Goal: Task Accomplishment & Management: Complete application form

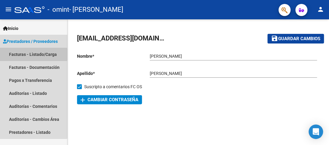
click at [27, 54] on link "Facturas - Listado/Carga" at bounding box center [33, 54] width 67 height 13
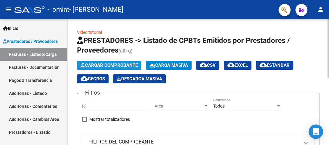
click at [121, 65] on span "Cargar Comprobante" at bounding box center [109, 64] width 57 height 5
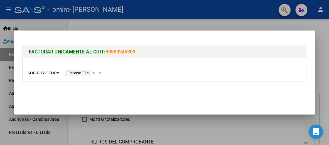
click at [94, 71] on input "file" at bounding box center [65, 73] width 76 height 6
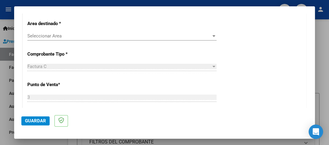
scroll to position [131, 0]
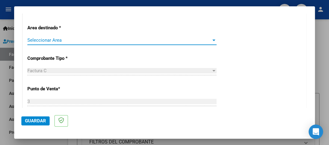
click at [211, 41] on div at bounding box center [213, 40] width 5 height 5
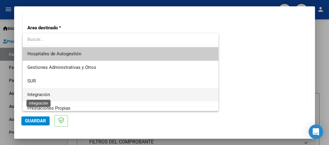
click at [37, 94] on span "Integración" at bounding box center [38, 94] width 23 height 5
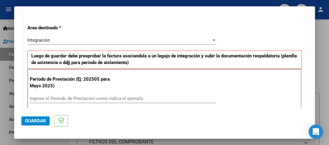
click at [72, 94] on div "Ingrese el Período de Prestación como indica el ejemplo" at bounding box center [123, 98] width 186 height 9
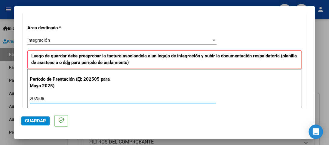
type input "202508"
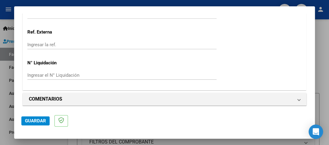
scroll to position [454, 0]
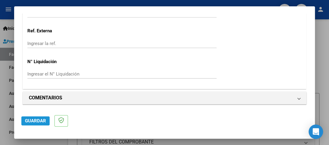
click at [33, 121] on span "Guardar" at bounding box center [35, 120] width 21 height 5
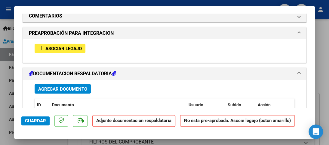
scroll to position [526, 0]
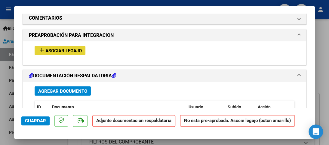
click at [63, 49] on span "Asociar Legajo" at bounding box center [63, 50] width 36 height 5
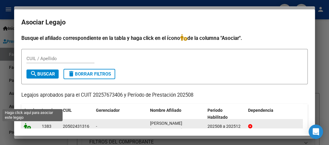
click at [28, 127] on icon at bounding box center [27, 126] width 7 height 7
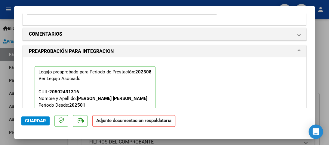
scroll to position [542, 0]
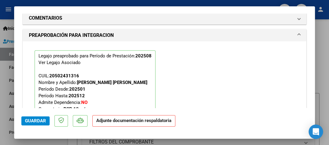
click at [31, 120] on span "Guardar" at bounding box center [35, 120] width 21 height 5
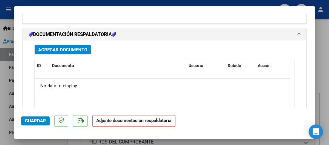
scroll to position [659, 0]
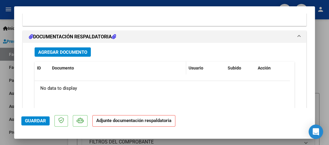
click at [84, 70] on div "Documento" at bounding box center [118, 67] width 132 height 7
click at [70, 52] on span "Agregar Documento" at bounding box center [62, 51] width 49 height 5
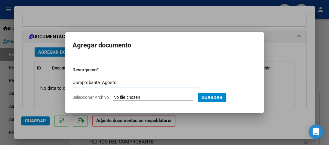
type input "Comprobante_Agosto"
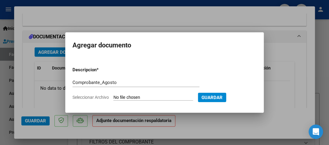
click at [166, 98] on input "Seleccionar Archivo" at bounding box center [154, 98] width 80 height 6
type input "C:\fakepath\20257673406_011_00003_00000607.pdf"
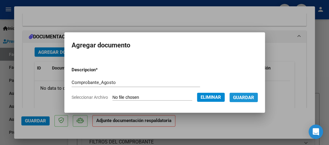
click at [253, 95] on span "Guardar" at bounding box center [243, 97] width 21 height 5
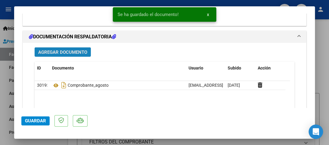
click at [71, 52] on span "Agregar Documento" at bounding box center [62, 51] width 49 height 5
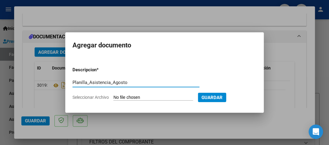
type input "Planilla_Asistencia_Agosto"
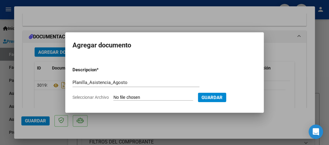
click at [123, 98] on input "Seleccionar Archivo" at bounding box center [154, 98] width 80 height 6
type input "C:\fakepath\Planilla_Asistencia_Agosto.pdf"
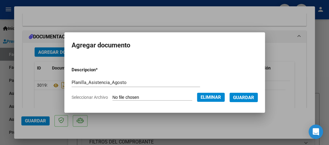
click at [253, 98] on span "Guardar" at bounding box center [243, 97] width 21 height 5
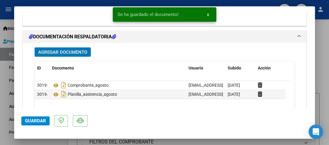
click at [28, 123] on span "Guardar" at bounding box center [35, 120] width 21 height 5
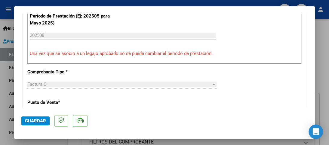
scroll to position [0, 0]
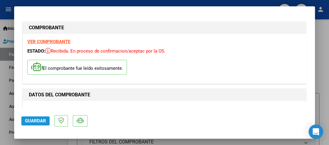
click at [33, 123] on button "Guardar" at bounding box center [35, 120] width 28 height 9
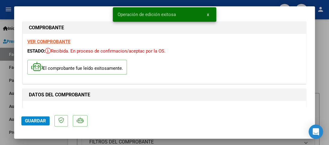
click at [321, 43] on div at bounding box center [164, 72] width 329 height 145
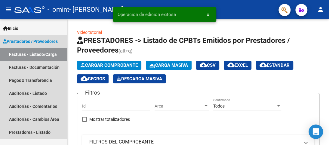
click at [27, 55] on link "Facturas - Listado/Carga" at bounding box center [33, 54] width 67 height 13
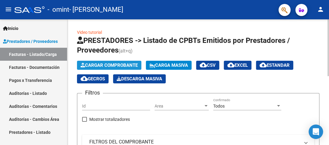
click at [123, 64] on span "Cargar Comprobante" at bounding box center [109, 64] width 57 height 5
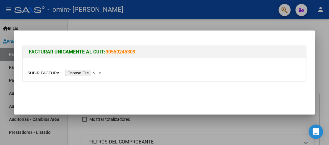
click at [89, 72] on input "file" at bounding box center [65, 73] width 76 height 6
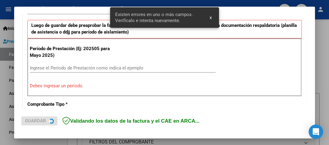
scroll to position [162, 0]
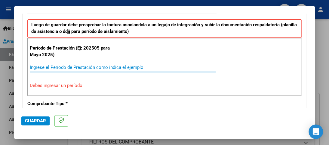
click at [92, 66] on input "Ingrese el Período de Prestación como indica el ejemplo" at bounding box center [123, 66] width 186 height 5
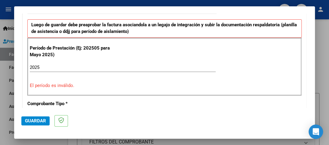
click at [78, 85] on p "El período es inválido." at bounding box center [165, 85] width 270 height 7
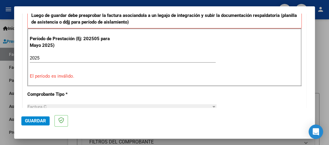
scroll to position [168, 0]
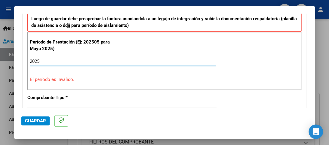
click at [133, 59] on input "2025" at bounding box center [123, 60] width 186 height 5
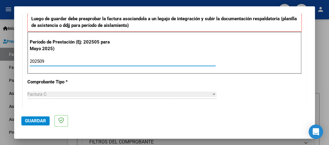
type input "202509"
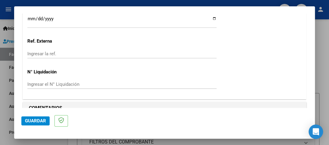
scroll to position [454, 0]
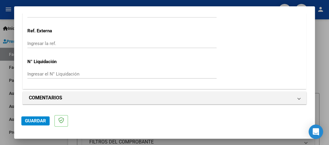
click at [35, 122] on span "Guardar" at bounding box center [35, 120] width 21 height 5
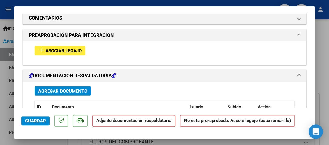
scroll to position [522, 0]
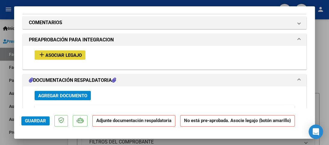
click at [63, 56] on span "Asociar Legajo" at bounding box center [63, 54] width 36 height 5
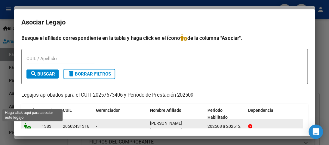
click at [26, 127] on icon at bounding box center [27, 126] width 7 height 7
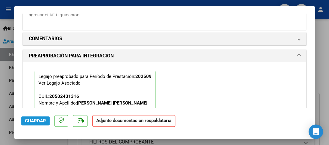
click at [34, 120] on span "Guardar" at bounding box center [35, 120] width 21 height 5
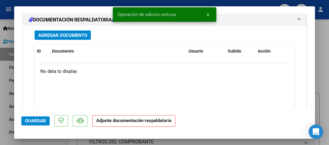
scroll to position [659, 0]
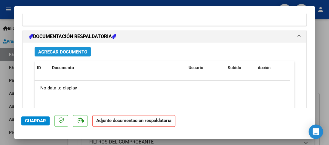
click at [80, 51] on span "Agregar Documento" at bounding box center [62, 51] width 49 height 5
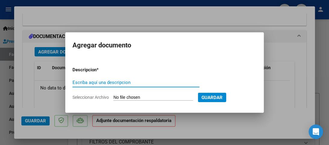
click at [94, 83] on input "Escriba aquí una descripcion" at bounding box center [136, 82] width 127 height 5
type input "Comprobante_Septiembre"
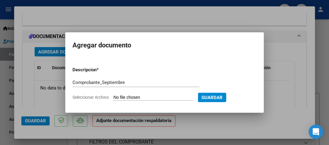
click at [133, 98] on input "Seleccionar Archivo" at bounding box center [154, 98] width 80 height 6
type input "C:\fakepath\20257673406_011_00003_00000608.pdf"
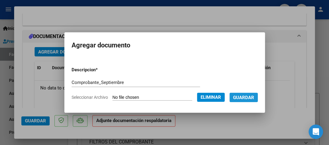
click at [248, 97] on span "Guardar" at bounding box center [243, 97] width 21 height 5
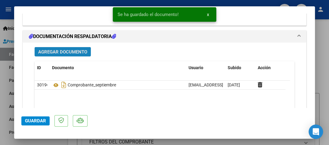
click at [61, 49] on span "Agregar Documento" at bounding box center [62, 51] width 49 height 5
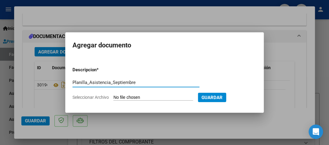
type input "Planilla_Asistencia_Septiembre"
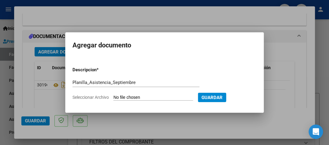
click at [148, 96] on input "Seleccionar Archivo" at bounding box center [154, 98] width 80 height 6
type input "C:\fakepath\Planilla_Asistencia_Septiembre.pdf"
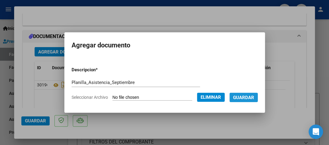
click at [254, 95] on span "Guardar" at bounding box center [243, 97] width 21 height 5
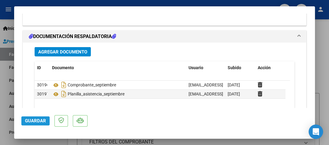
click at [35, 119] on span "Guardar" at bounding box center [35, 120] width 21 height 5
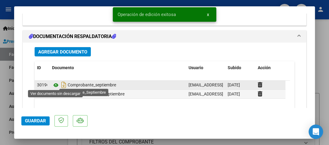
click at [56, 83] on icon at bounding box center [56, 84] width 8 height 7
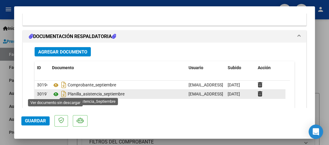
click at [55, 92] on icon at bounding box center [56, 93] width 8 height 7
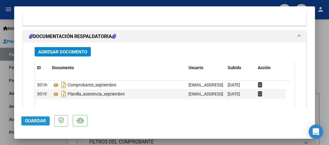
click at [33, 123] on span "Guardar" at bounding box center [35, 120] width 21 height 5
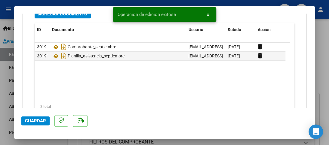
scroll to position [721, 0]
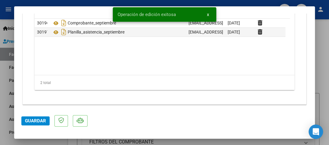
click at [326, 62] on div at bounding box center [164, 72] width 329 height 145
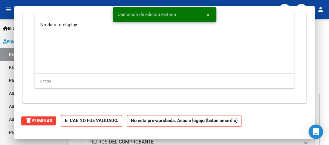
scroll to position [0, 0]
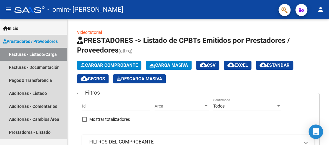
click at [40, 55] on link "Facturas - Listado/Carga" at bounding box center [33, 54] width 67 height 13
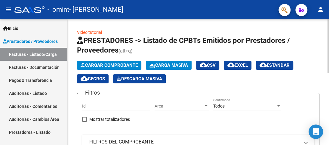
drag, startPoint x: 327, startPoint y: 38, endPoint x: 329, endPoint y: 63, distance: 24.7
click at [329, 63] on div at bounding box center [329, 46] width 2 height 54
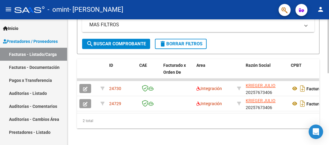
click at [324, 132] on div "Video tutorial PRESTADORES -> Listado de CPBTs Emitidos por Prestadores / Prove…" at bounding box center [199, 3] width 264 height 288
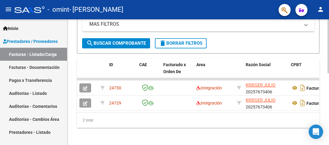
click at [173, 127] on div "2 total" at bounding box center [198, 119] width 243 height 15
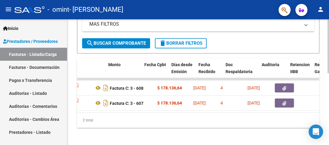
scroll to position [0, 246]
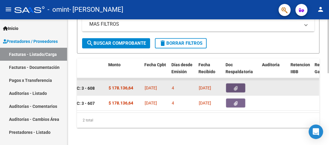
click at [235, 87] on icon "button" at bounding box center [236, 88] width 4 height 5
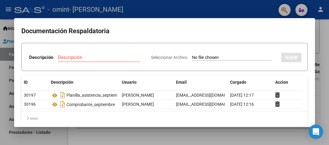
click at [327, 33] on div at bounding box center [164, 72] width 329 height 145
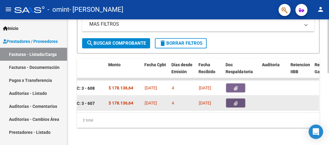
click at [232, 104] on button "button" at bounding box center [235, 102] width 19 height 9
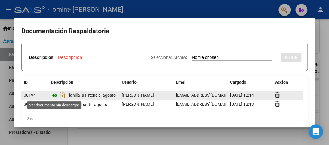
click at [56, 95] on icon at bounding box center [55, 95] width 8 height 7
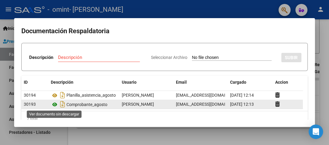
click at [55, 104] on icon at bounding box center [55, 104] width 8 height 7
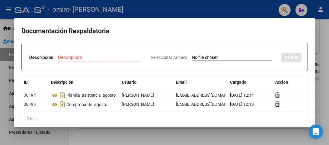
click at [216, 133] on div at bounding box center [164, 72] width 329 height 145
